Goal: Find specific page/section: Find specific page/section

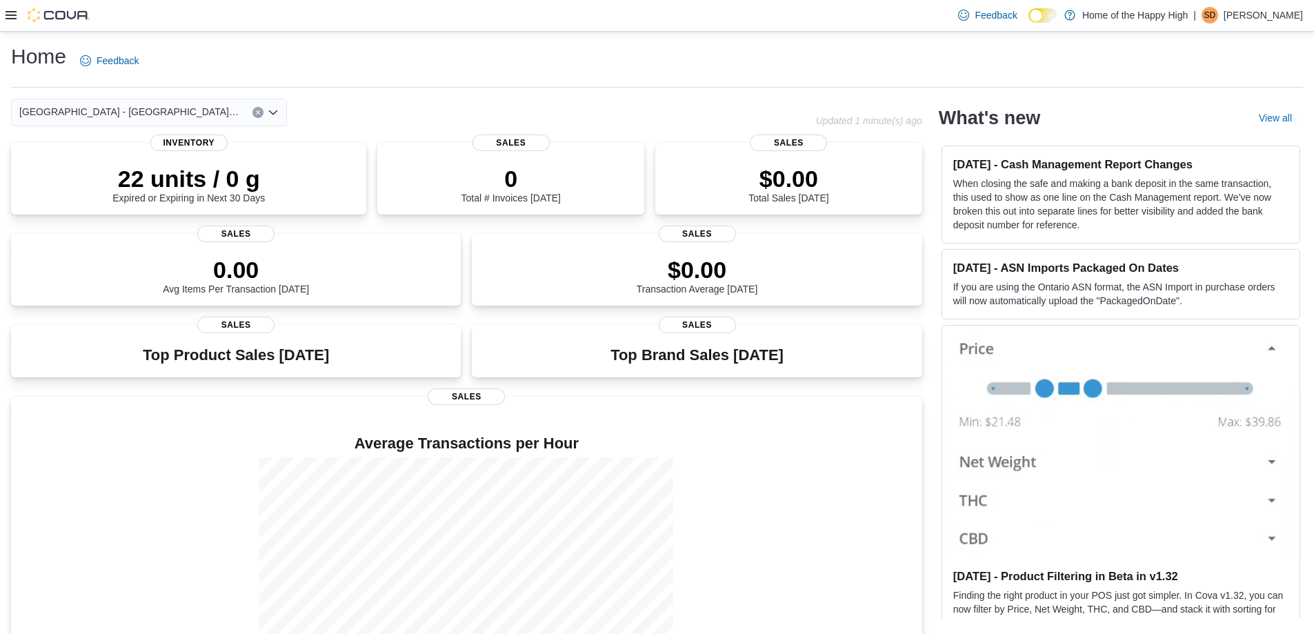
click at [13, 15] on icon at bounding box center [11, 15] width 11 height 8
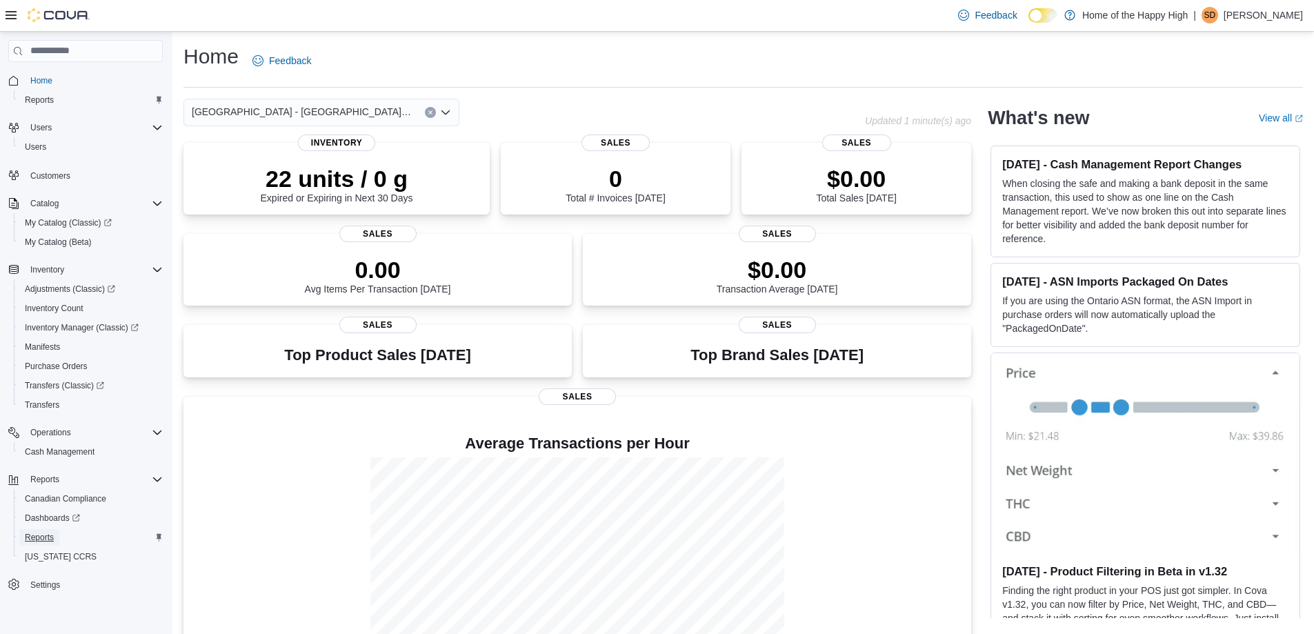
click at [41, 536] on span "Reports" at bounding box center [39, 537] width 29 height 11
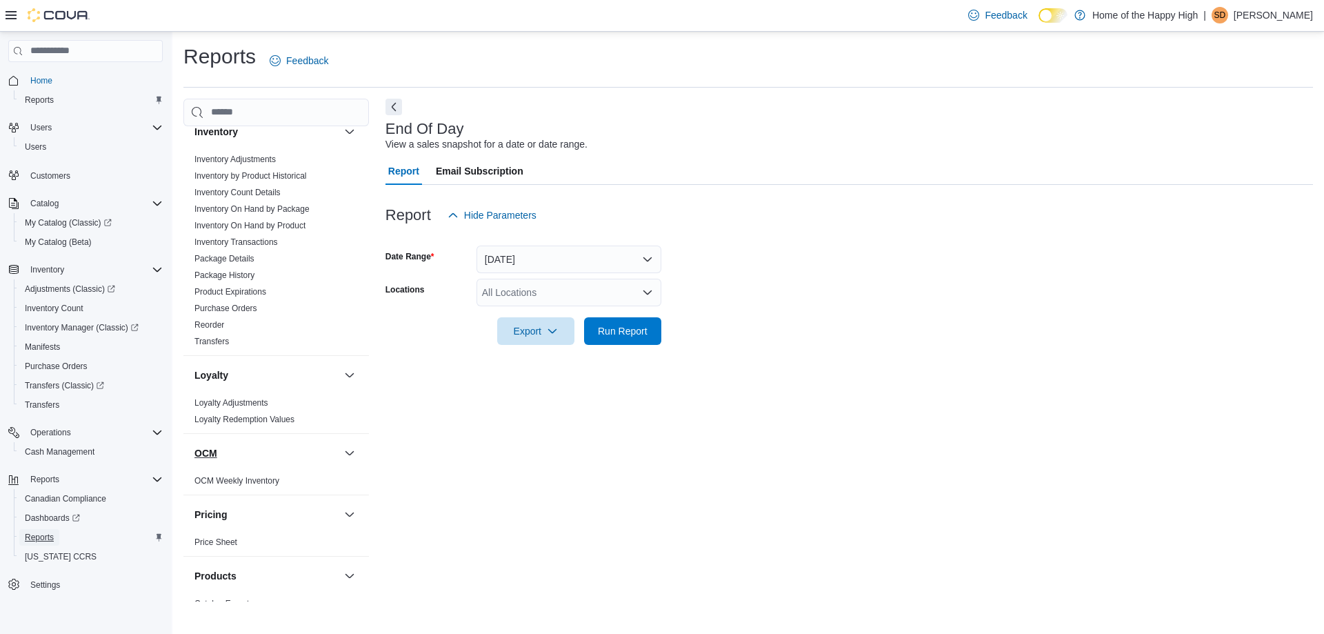
scroll to position [414, 0]
